Goal: Check status

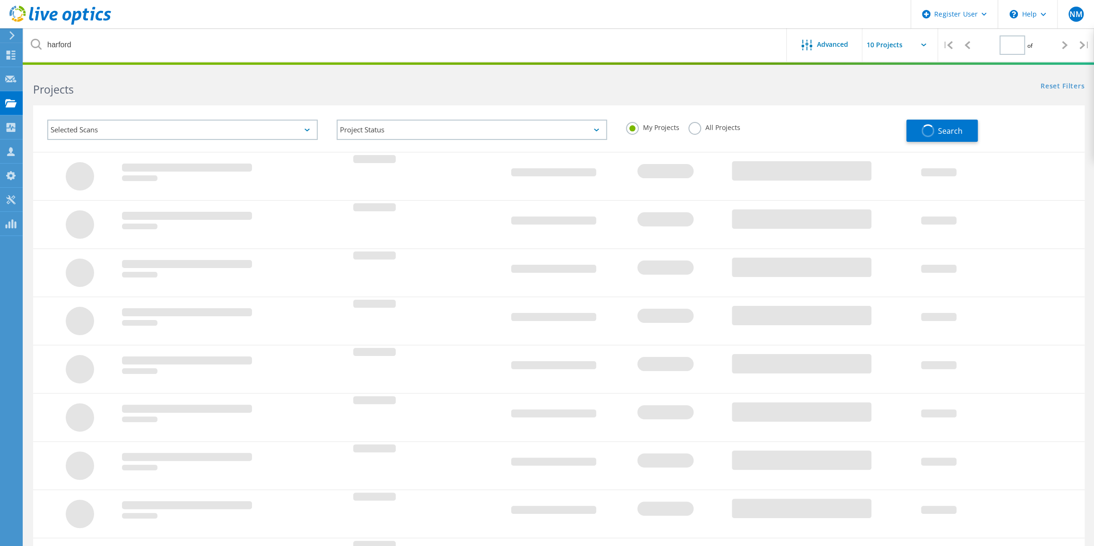
type input "1"
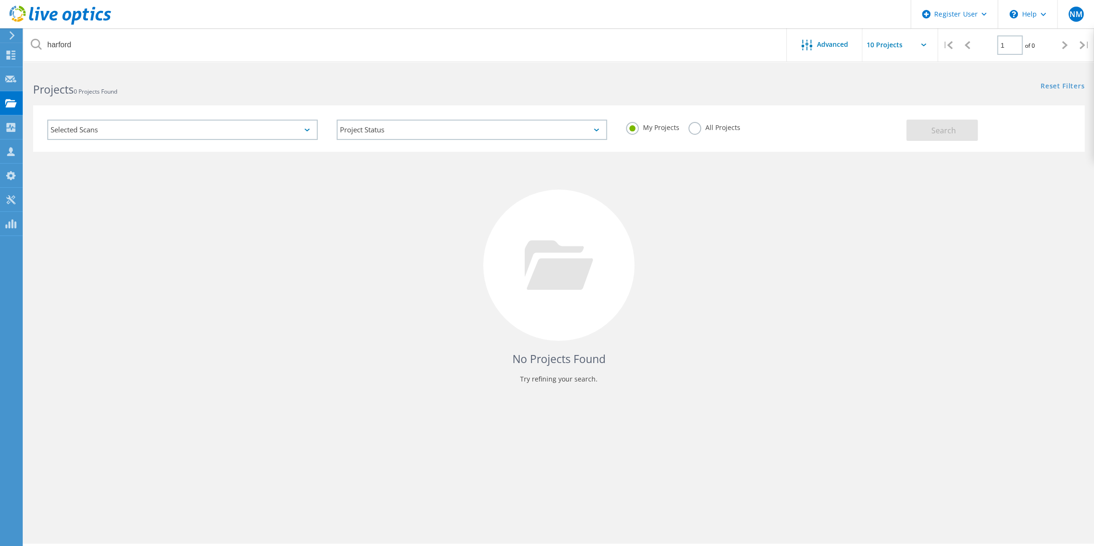
click at [692, 127] on label "All Projects" at bounding box center [715, 126] width 52 height 9
click at [0, 0] on input "All Projects" at bounding box center [0, 0] width 0 height 0
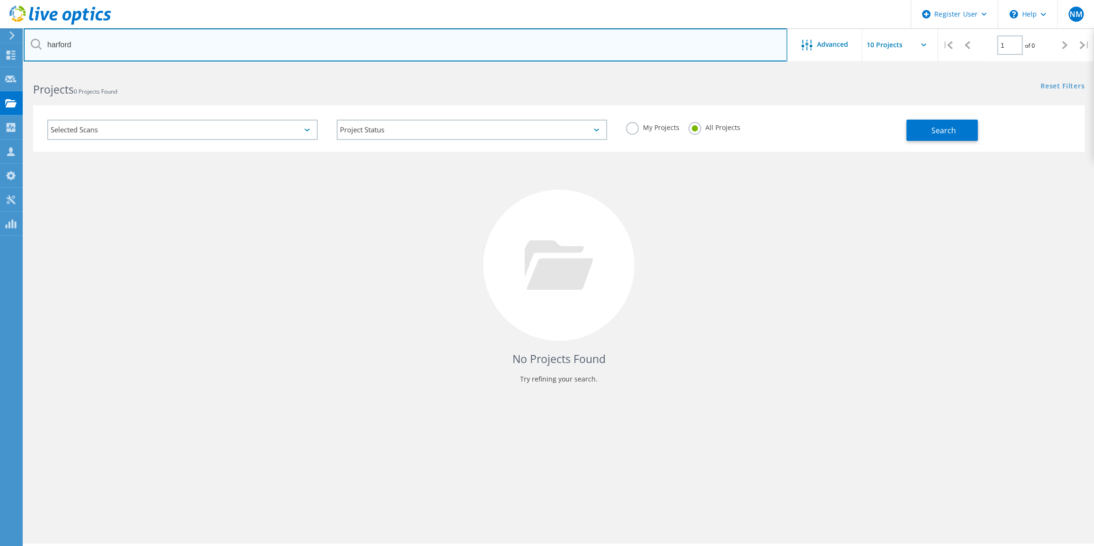
drag, startPoint x: 181, startPoint y: 49, endPoint x: 28, endPoint y: 52, distance: 153.2
click at [28, 52] on input "harford" at bounding box center [406, 44] width 764 height 33
type input "s"
type input "mdtc"
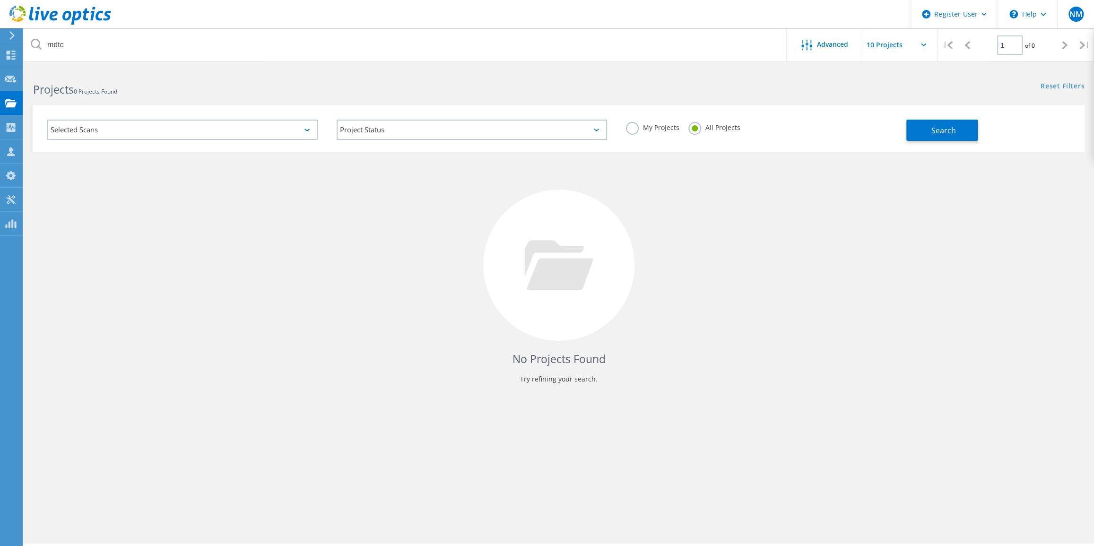
click at [923, 113] on div "Search" at bounding box center [994, 125] width 174 height 31
click at [923, 122] on button "Search" at bounding box center [942, 130] width 71 height 21
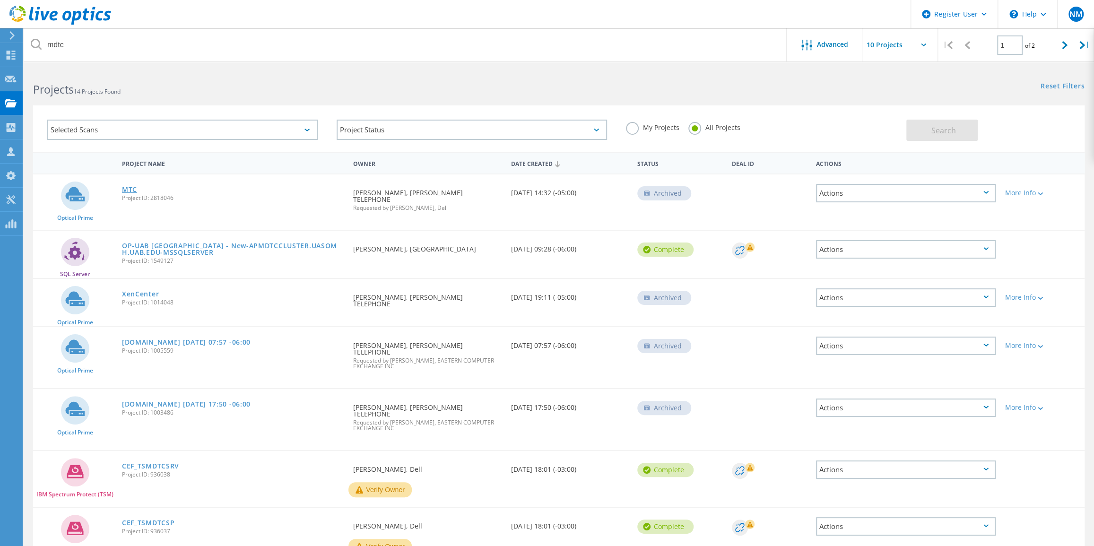
click at [132, 190] on link "MTC" at bounding box center [129, 189] width 15 height 7
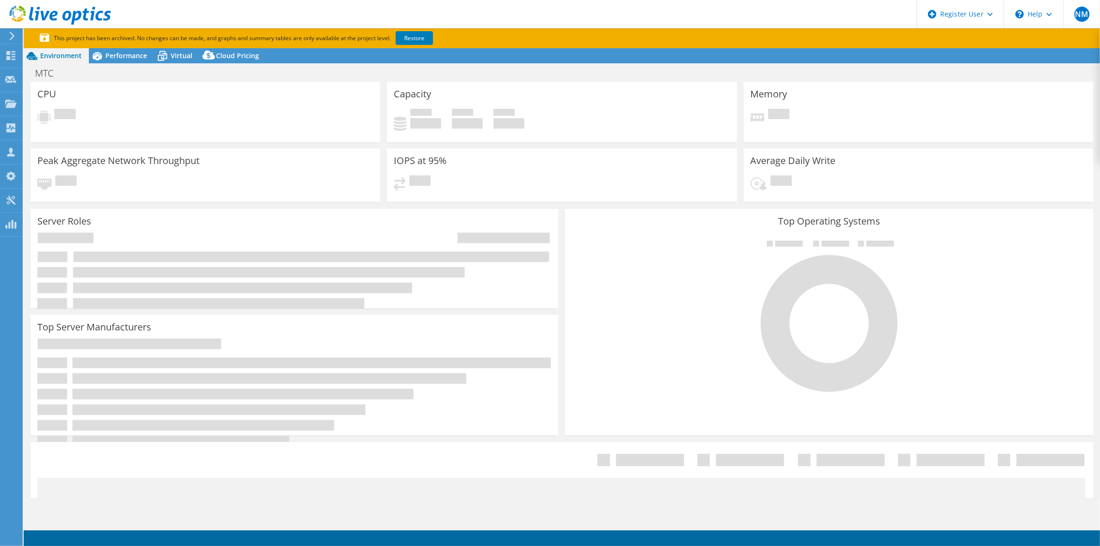
select select "USD"
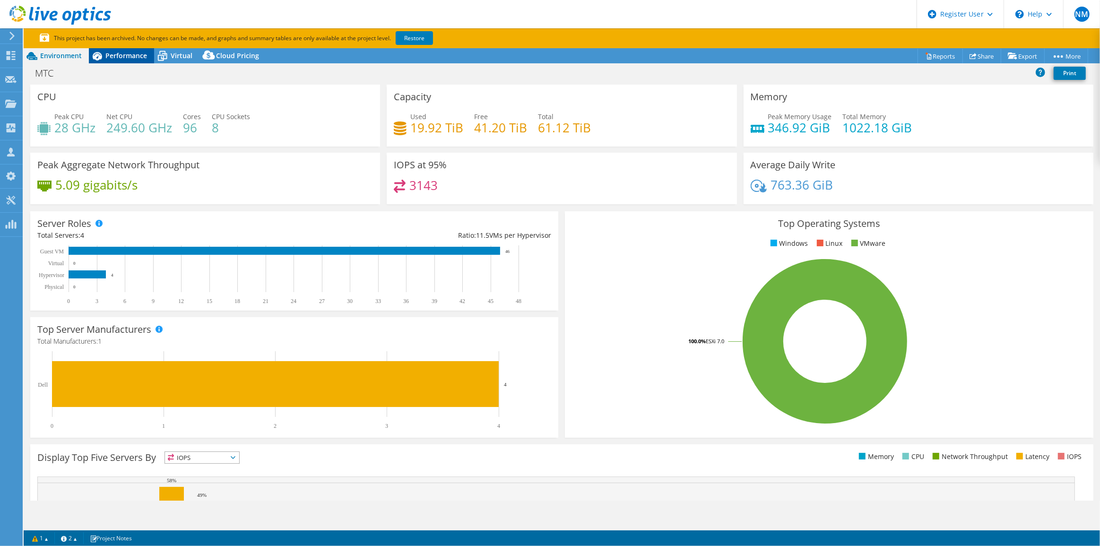
click at [133, 59] on span "Performance" at bounding box center [126, 55] width 42 height 9
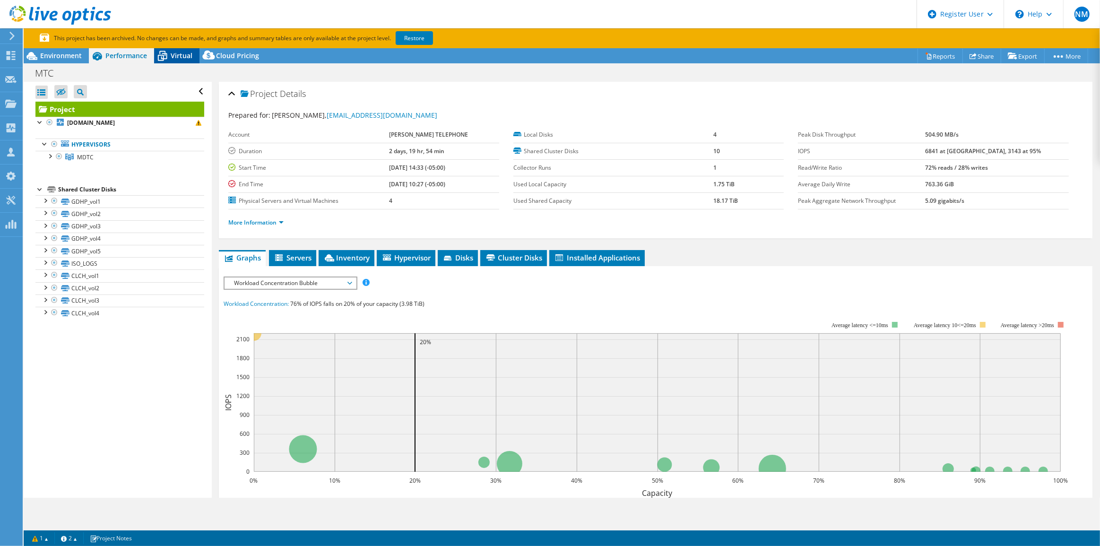
click at [174, 59] on span "Virtual" at bounding box center [182, 55] width 22 height 9
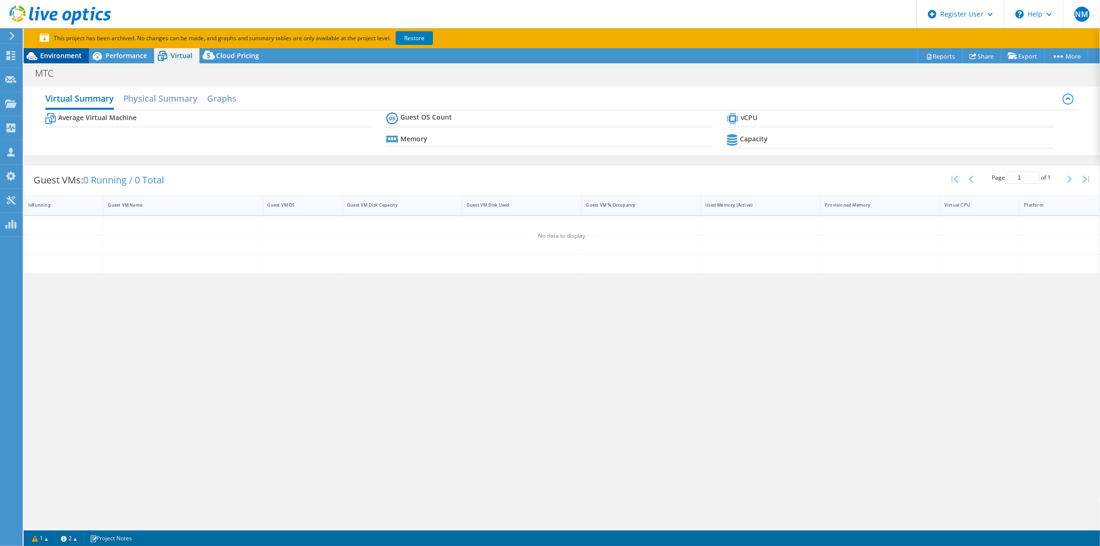
click at [70, 60] on div "Environment" at bounding box center [56, 55] width 65 height 15
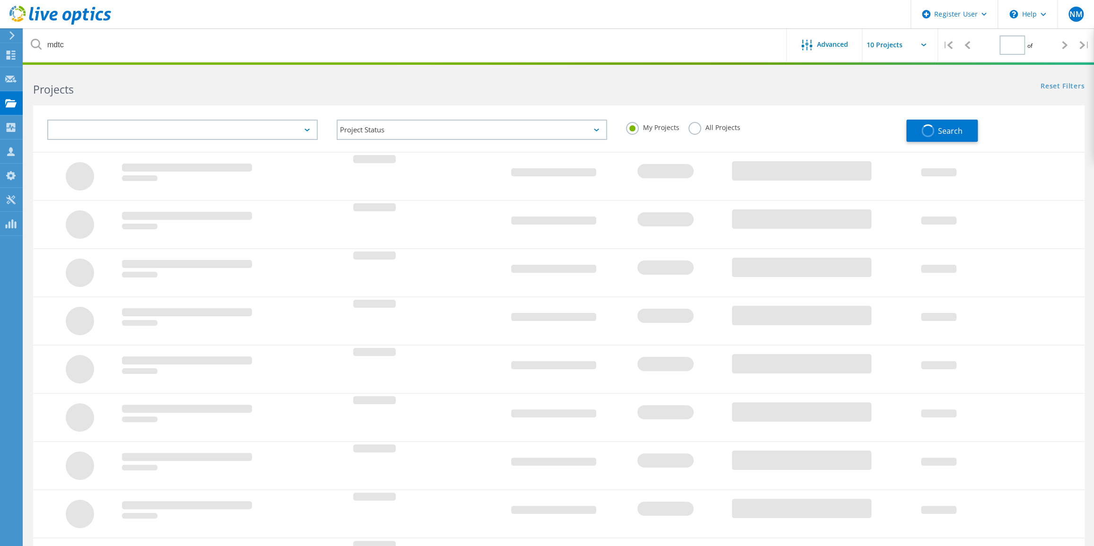
type input "1"
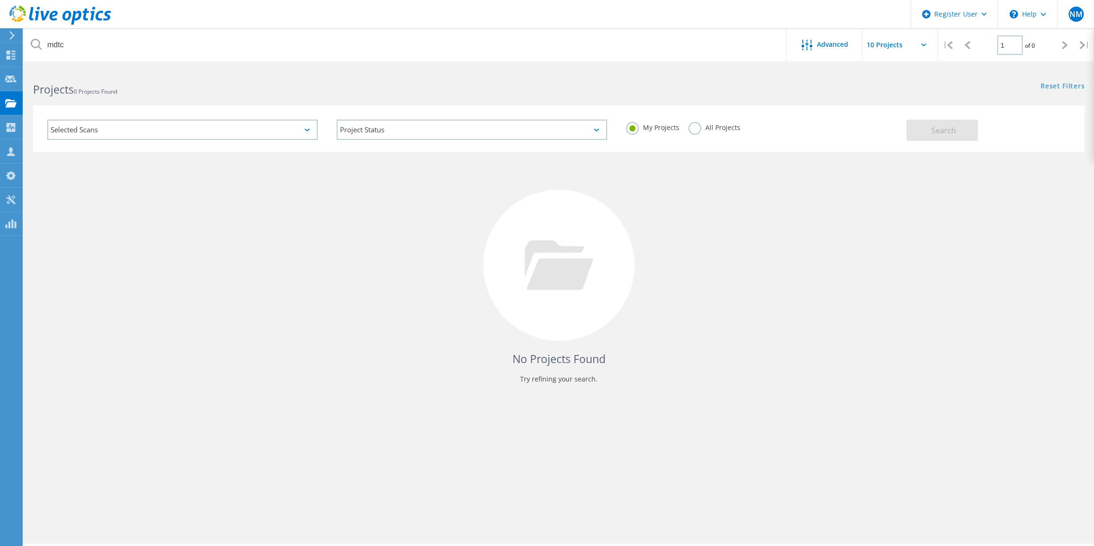
click at [689, 128] on label "All Projects" at bounding box center [715, 126] width 52 height 9
click at [0, 0] on input "All Projects" at bounding box center [0, 0] width 0 height 0
click at [968, 126] on button "Search" at bounding box center [942, 130] width 71 height 21
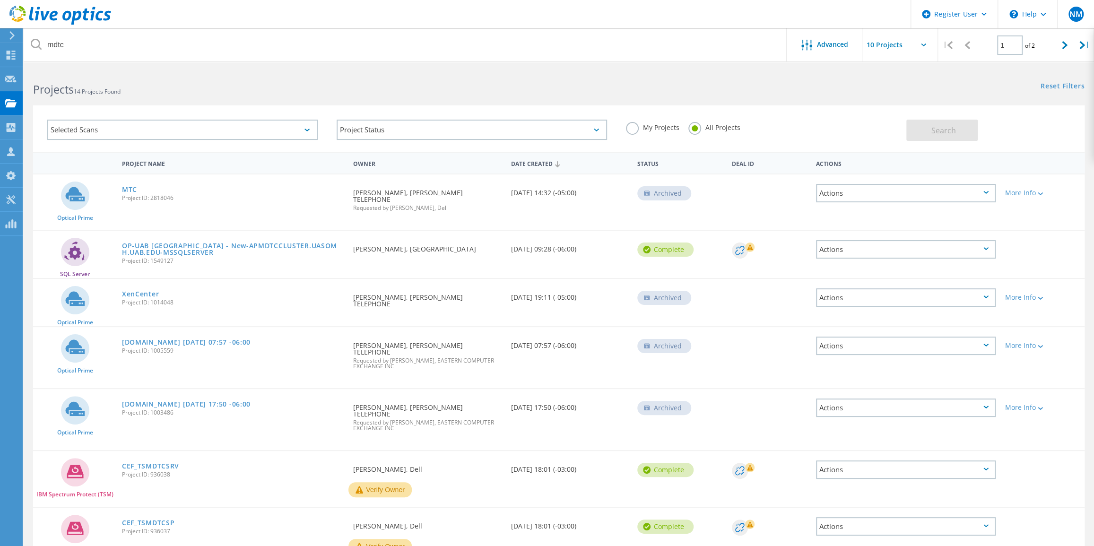
click at [639, 197] on div "Archived" at bounding box center [664, 193] width 54 height 14
click at [648, 194] on icon at bounding box center [647, 193] width 6 height 5
click at [137, 192] on div "MTC Project ID: 2818046" at bounding box center [232, 192] width 231 height 36
click at [132, 190] on link "MTC" at bounding box center [129, 189] width 15 height 7
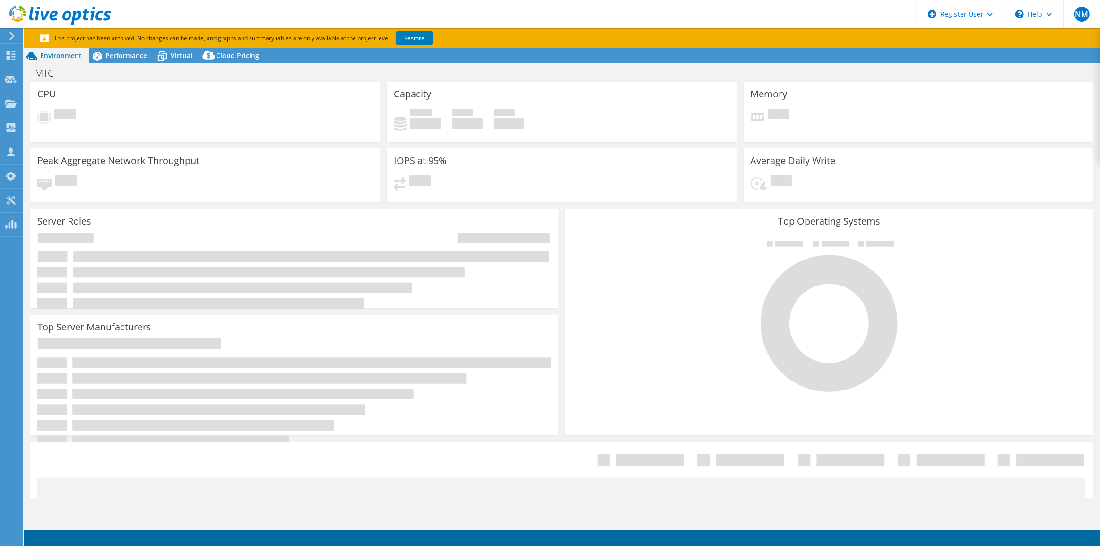
select select "USD"
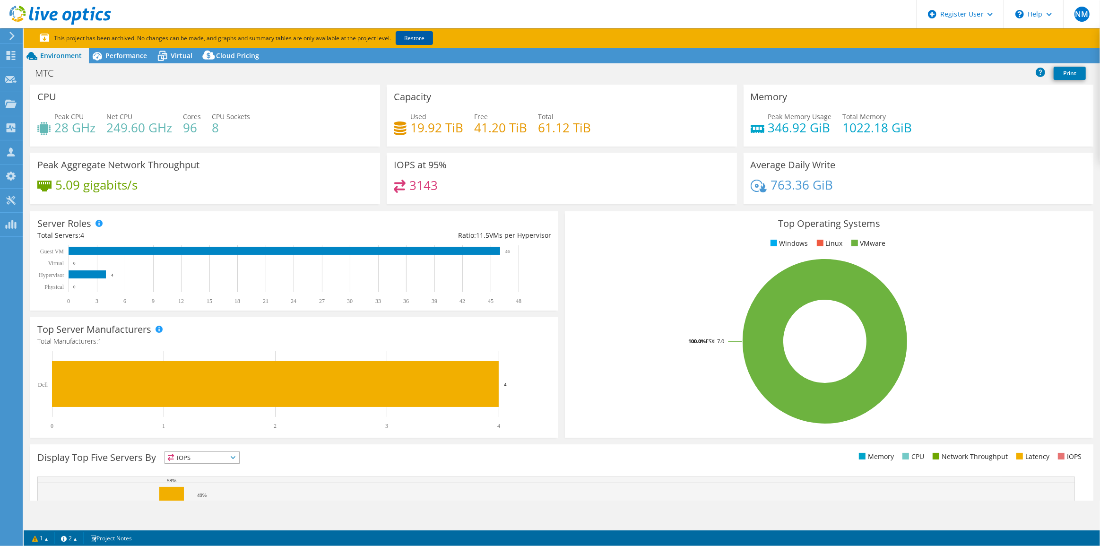
click at [419, 41] on link "Restore" at bounding box center [414, 38] width 37 height 14
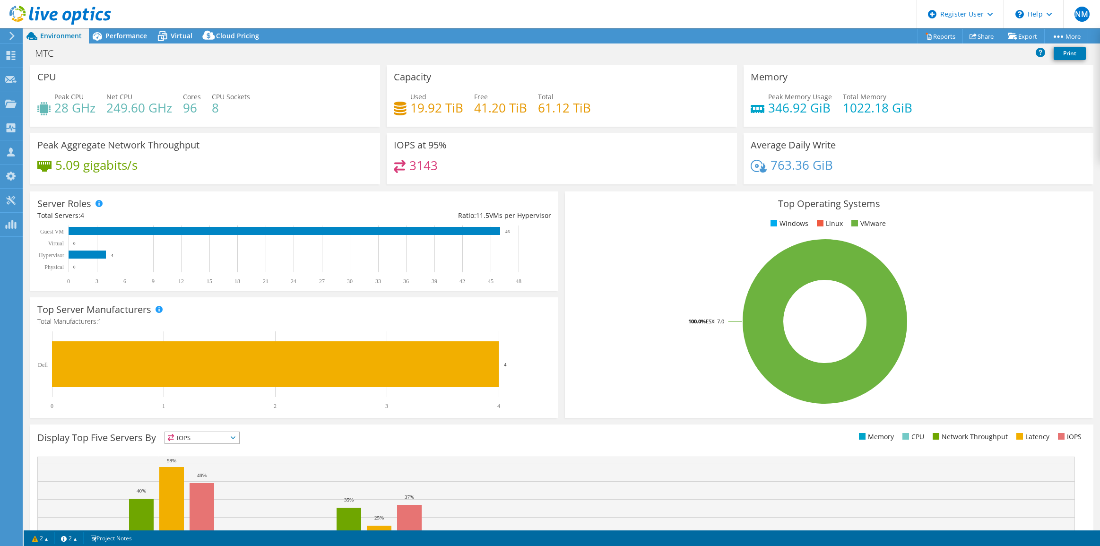
select select "USD"
